Goal: Task Accomplishment & Management: Complete application form

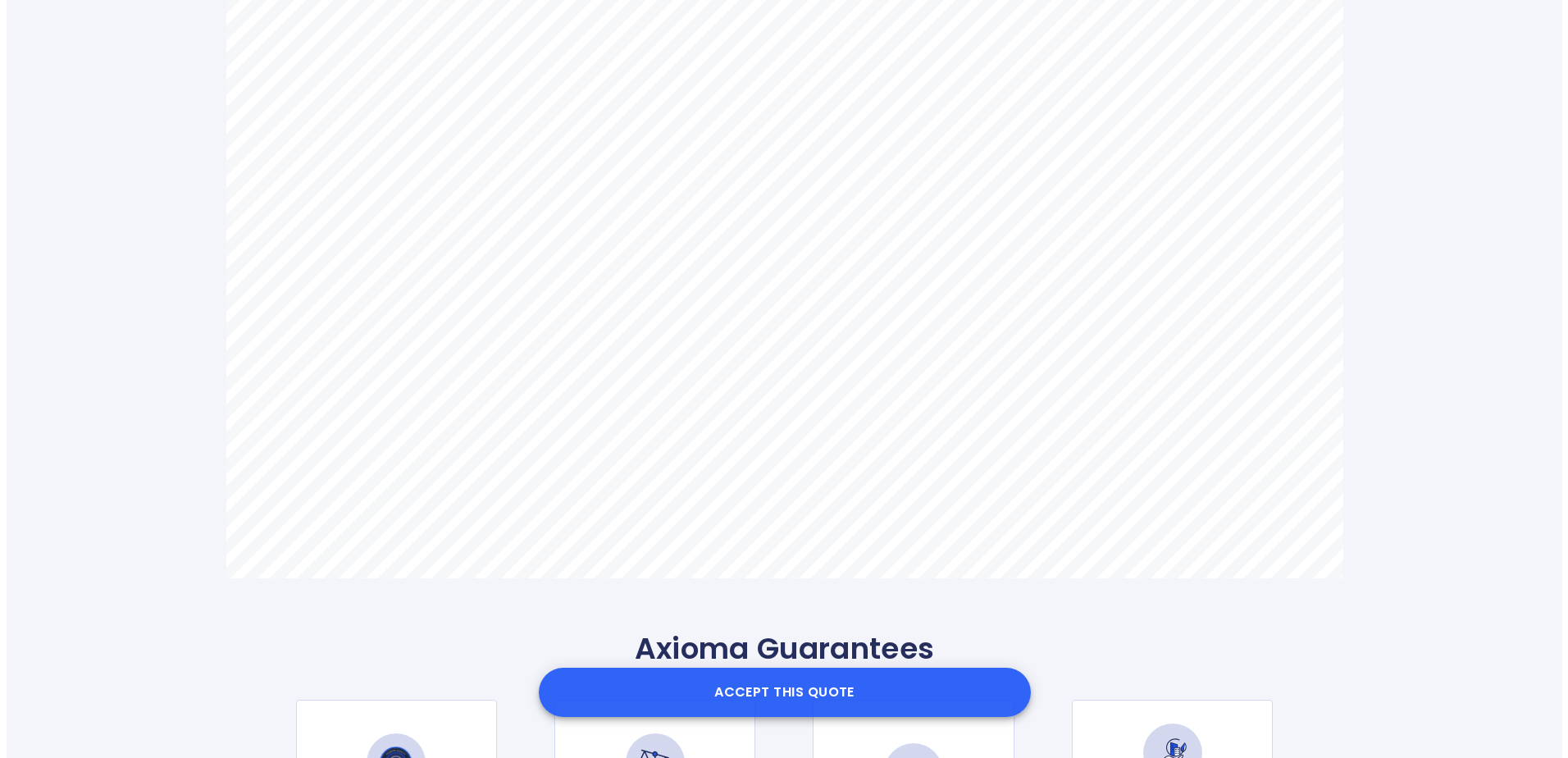
scroll to position [1066, 0]
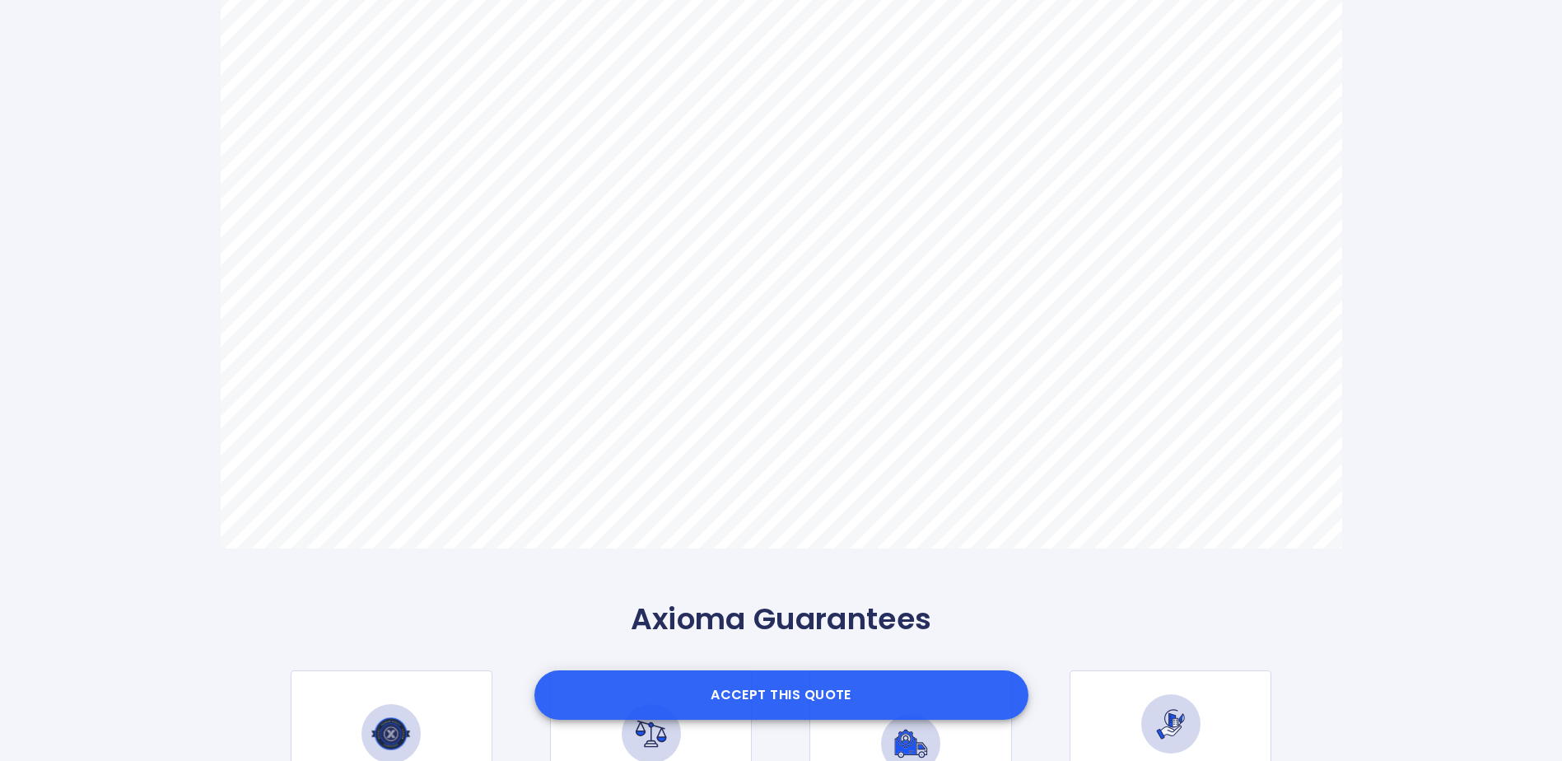
click at [765, 696] on button "Accept this Quote" at bounding box center [781, 694] width 494 height 49
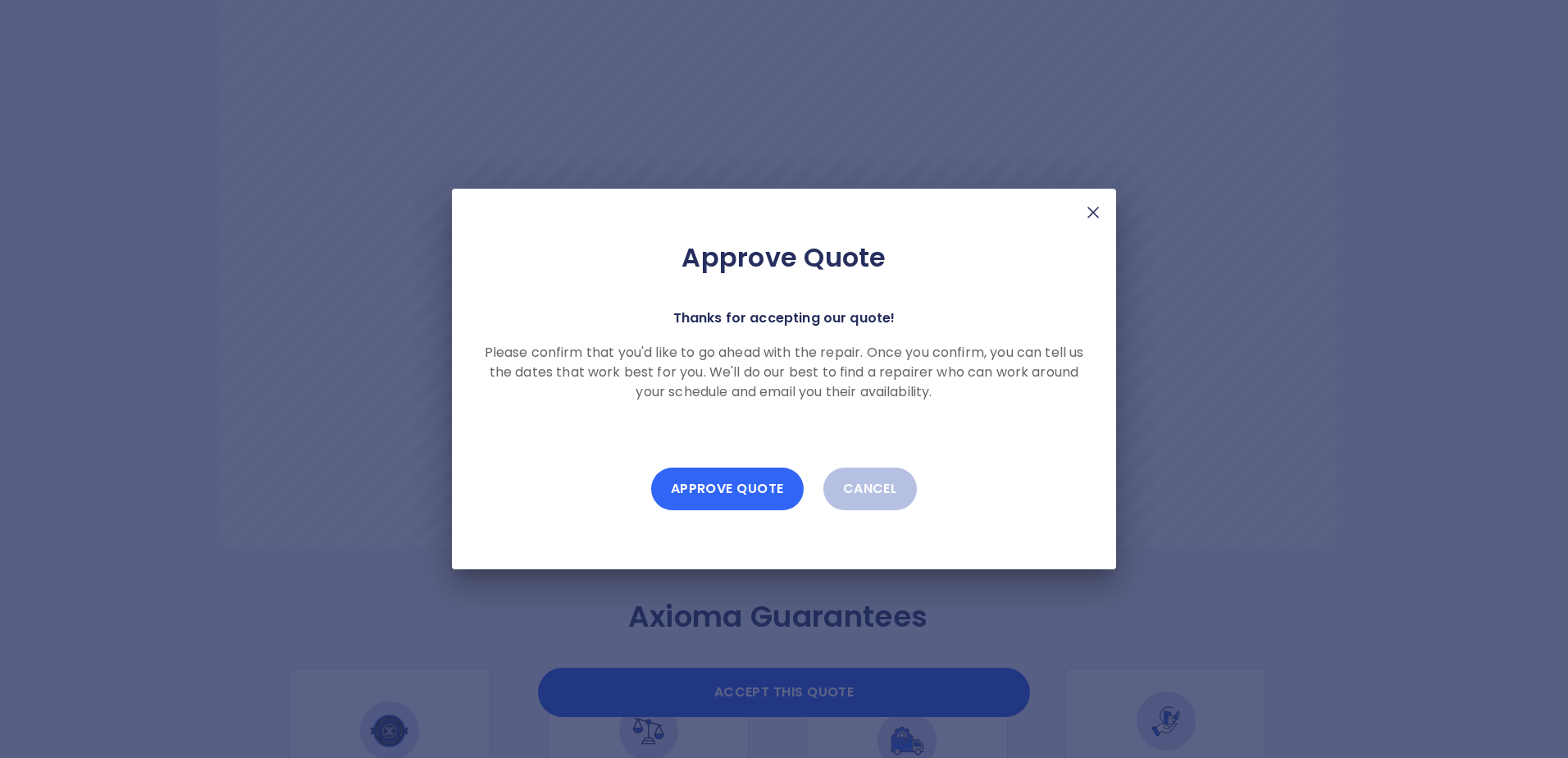
click at [724, 490] on button "Approve Quote" at bounding box center [727, 488] width 152 height 43
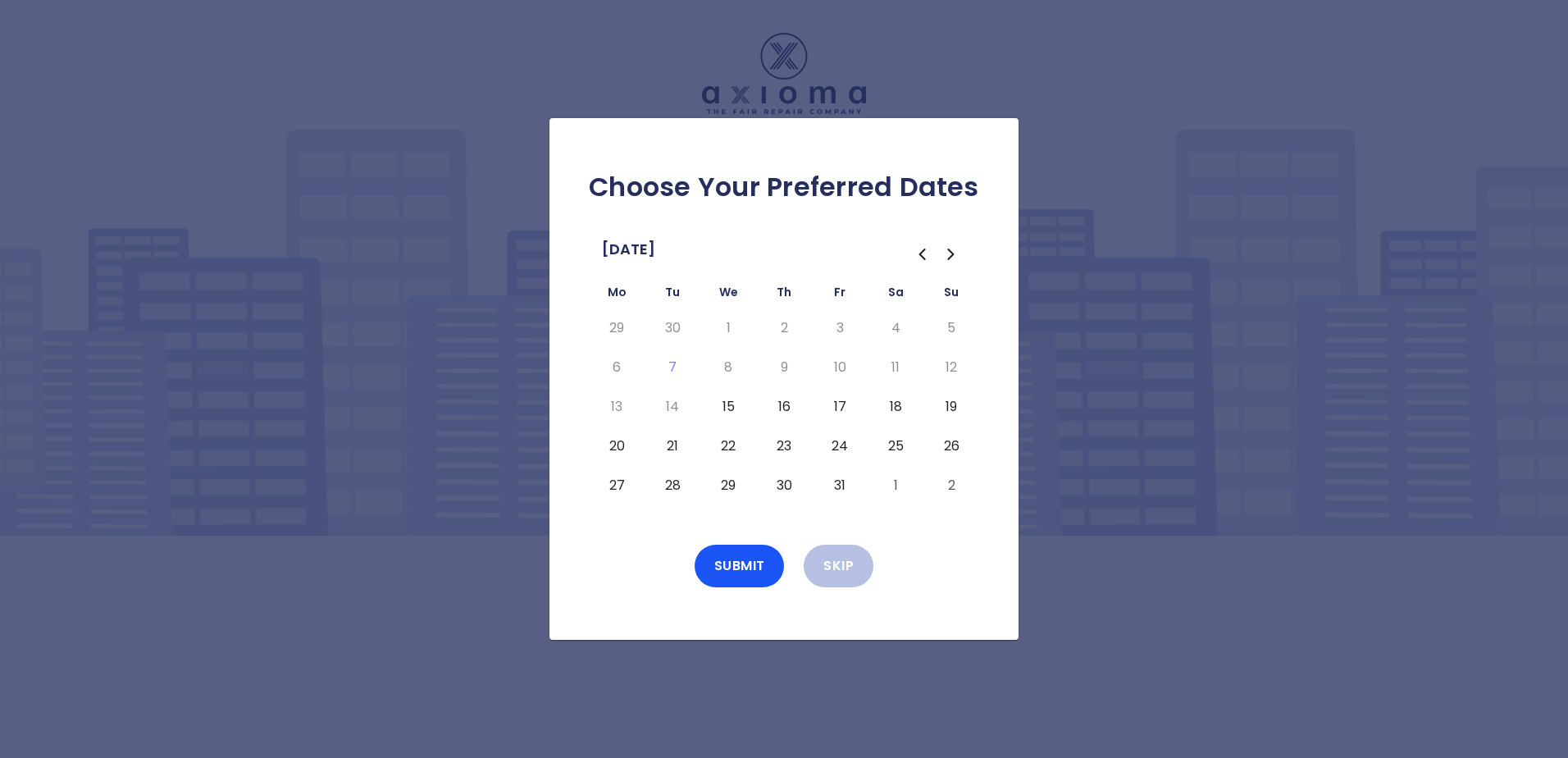
click at [894, 490] on button "1" at bounding box center [896, 485] width 30 height 26
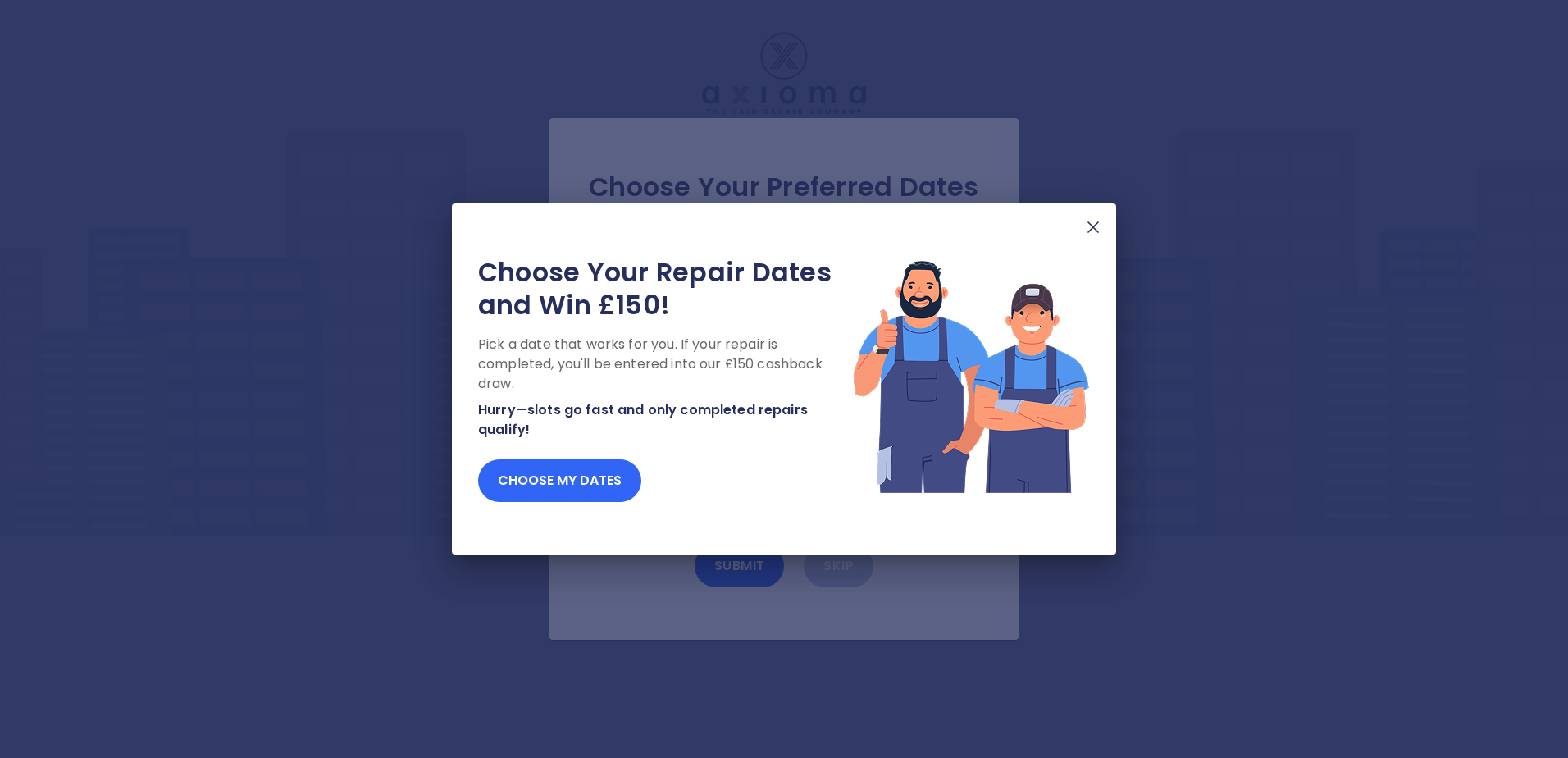
click at [591, 488] on button "Choose my dates" at bounding box center [560, 480] width 163 height 43
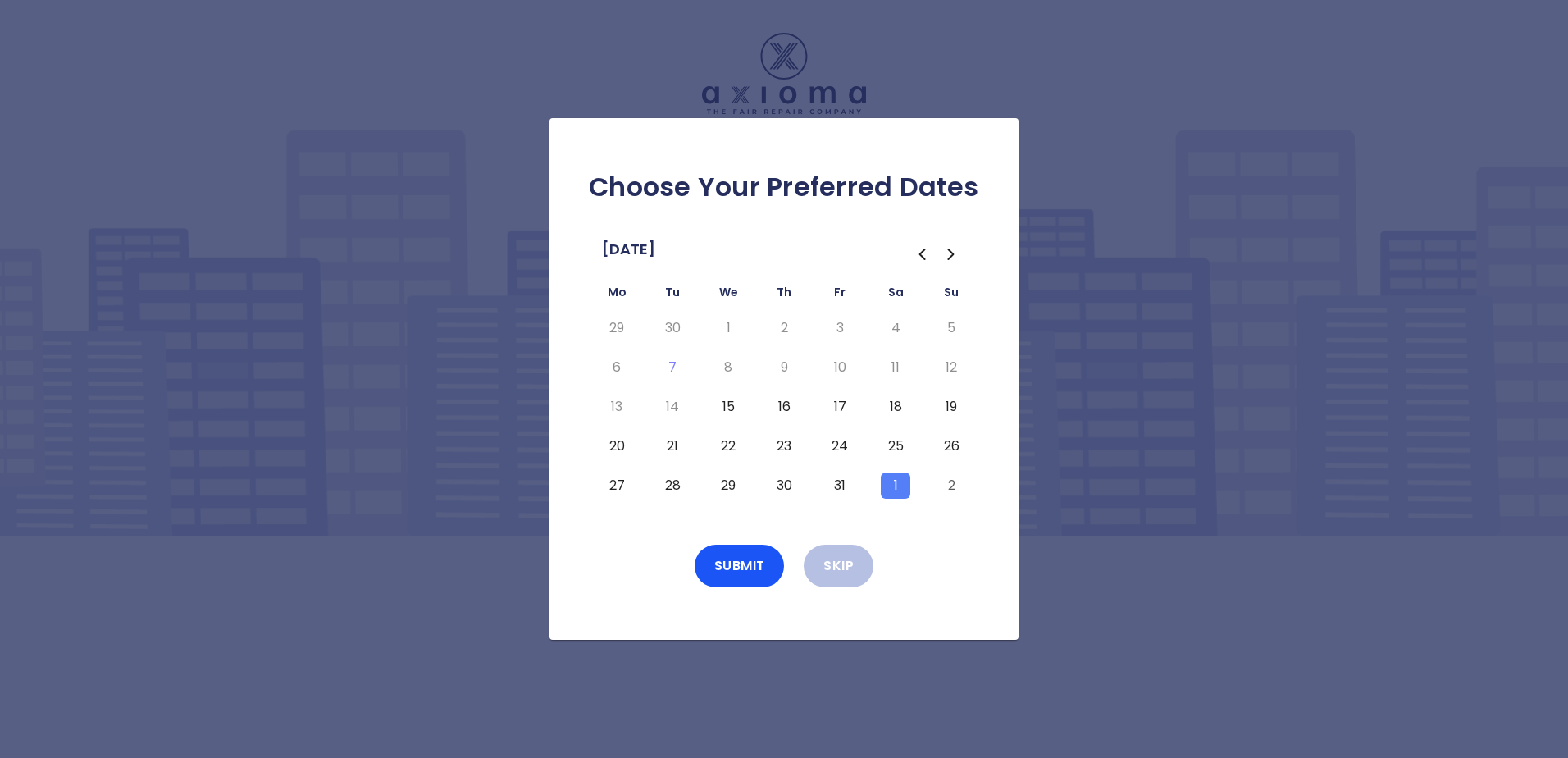
click at [950, 402] on button "19" at bounding box center [951, 406] width 30 height 26
click at [895, 430] on td "25" at bounding box center [896, 446] width 56 height 40
click at [892, 447] on button "25" at bounding box center [896, 446] width 30 height 26
click at [899, 481] on button "1" at bounding box center [896, 485] width 30 height 26
click at [901, 445] on button "25" at bounding box center [896, 446] width 30 height 26
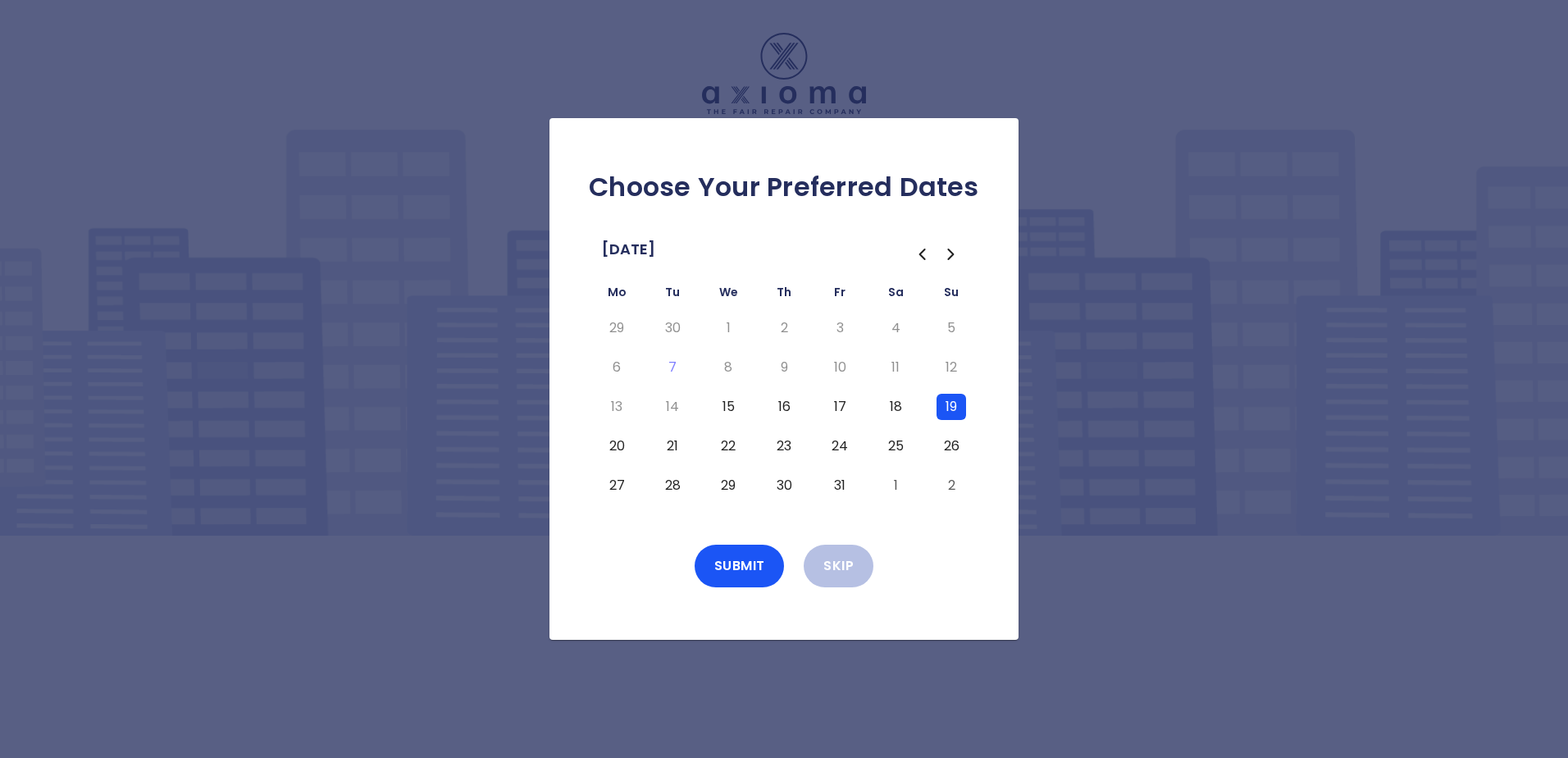
click at [891, 485] on button "1" at bounding box center [896, 485] width 30 height 26
click at [949, 443] on button "26" at bounding box center [951, 446] width 30 height 26
click at [941, 484] on button "2" at bounding box center [951, 485] width 30 height 26
click at [739, 563] on button "Submit" at bounding box center [739, 566] width 91 height 43
